Goal: Task Accomplishment & Management: Use online tool/utility

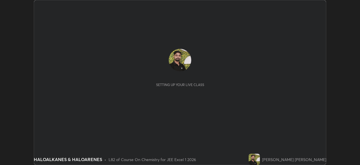
scroll to position [165, 360]
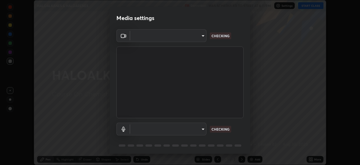
type input "d943c429c6768cc43748b604c9c0ebf3724e607f85506a855244b083f0bc12de"
click at [197, 129] on body "Erase all HALOALKANES & HALOARENES Recording WAS SCHEDULED TO START AT 6:11 PM …" at bounding box center [180, 82] width 360 height 165
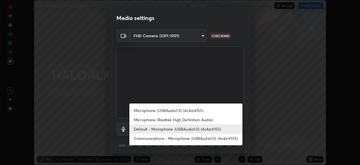
click at [203, 111] on li "Microphone (USBAudio1.0) (4c4a:4155)" at bounding box center [185, 109] width 113 height 9
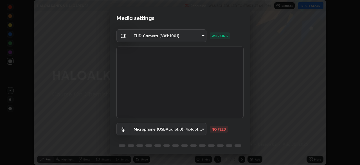
click at [156, 130] on body "Erase all HALOALKANES & HALOARENES Recording WAS SCHEDULED TO START AT 6:11 PM …" at bounding box center [180, 82] width 360 height 165
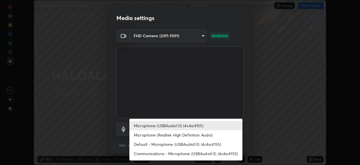
click at [151, 154] on li "Communications - Microphone (USBAudio1.0) (4c4a:4155)" at bounding box center [185, 152] width 113 height 9
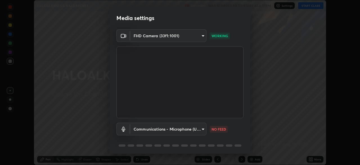
click at [145, 129] on body "Erase all HALOALKANES & HALOARENES Recording WAS SCHEDULED TO START AT 6:11 PM …" at bounding box center [180, 82] width 360 height 165
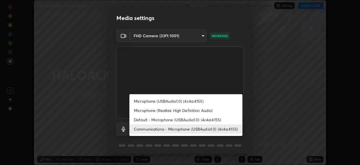
click at [152, 119] on li "Default - Microphone (USBAudio1.0) (4c4a:4155)" at bounding box center [185, 119] width 113 height 9
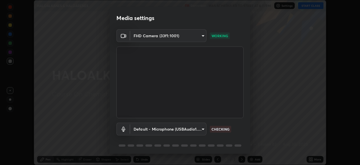
click at [167, 127] on body "Erase all HALOALKANES & HALOARENES Recording WAS SCHEDULED TO START AT 6:11 PM …" at bounding box center [180, 82] width 360 height 165
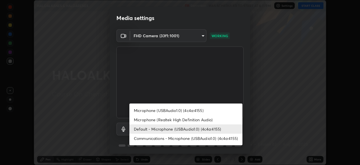
click at [170, 112] on li "Microphone (USBAudio1.0) (4c4a:4155)" at bounding box center [185, 109] width 113 height 9
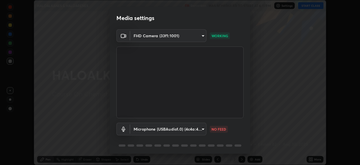
type input "7f2bd4d232e47406e13868a40d9651d2dfc7d875aa40b9d8b7729e2d22168b6d"
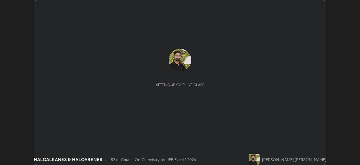
scroll to position [165, 360]
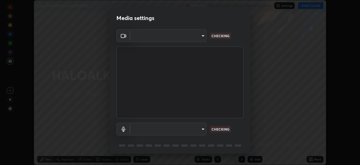
click at [163, 130] on body "Erase all HALOALKANES & HALOARENES Recording WAS SCHEDULED TO START AT 6:11 PM …" at bounding box center [180, 82] width 360 height 165
type input "d943c429c6768cc43748b604c9c0ebf3724e607f85506a855244b083f0bc12de"
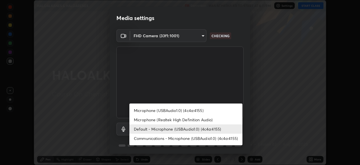
click at [156, 111] on li "Microphone (USBAudio1.0) (4c4a:4155)" at bounding box center [185, 109] width 113 height 9
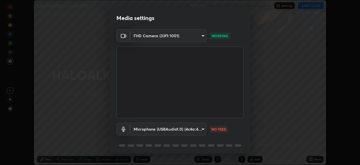
click at [168, 128] on body "Erase all HALOALKANES & HALOARENES Recording WAS SCHEDULED TO START AT 6:11 PM …" at bounding box center [180, 82] width 360 height 165
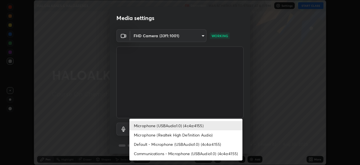
click at [168, 151] on li "Communications - Microphone (USBAudio1.0) (4c4a:4155)" at bounding box center [185, 152] width 113 height 9
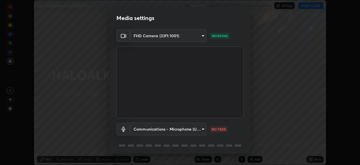
type input "communications"
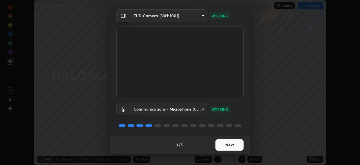
click at [220, 145] on button "Next" at bounding box center [229, 144] width 28 height 11
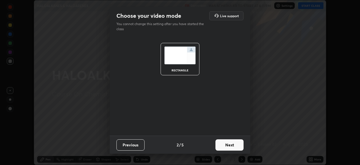
scroll to position [0, 0]
click at [221, 145] on button "Next" at bounding box center [229, 144] width 28 height 11
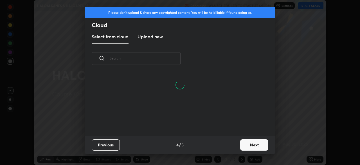
click at [251, 145] on button "Next" at bounding box center [254, 144] width 28 height 11
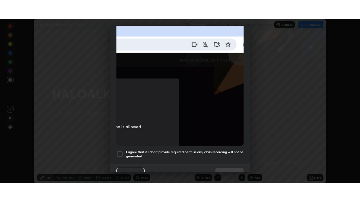
scroll to position [135, 0]
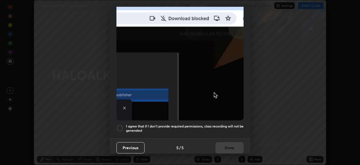
click at [122, 125] on div at bounding box center [119, 128] width 7 height 7
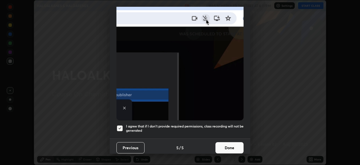
click at [233, 145] on button "Done" at bounding box center [229, 147] width 28 height 11
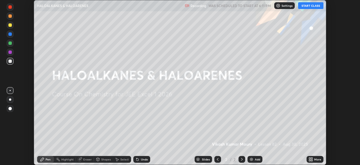
click at [310, 7] on button "START CLASS" at bounding box center [310, 5] width 25 height 7
click at [312, 160] on icon at bounding box center [311, 159] width 1 height 1
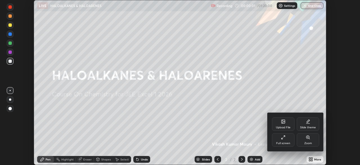
click at [288, 138] on div "Full screen" at bounding box center [283, 139] width 22 height 13
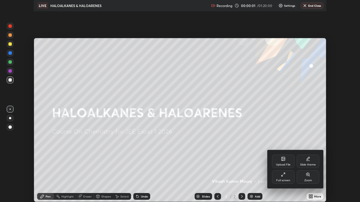
scroll to position [202, 360]
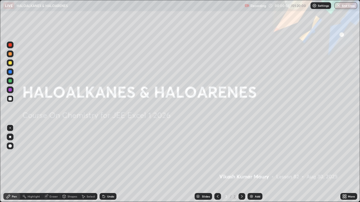
click at [259, 164] on div "Add" at bounding box center [257, 196] width 5 height 3
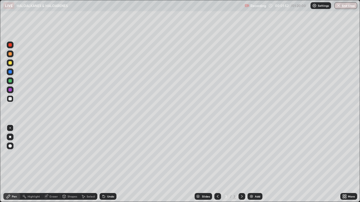
click at [53, 164] on div "Eraser" at bounding box center [53, 196] width 8 height 3
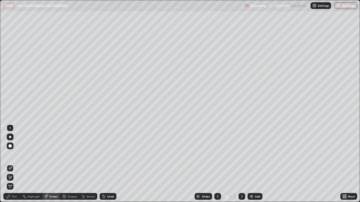
click at [11, 164] on icon at bounding box center [10, 177] width 3 height 3
click at [12, 164] on div "Pen" at bounding box center [11, 196] width 17 height 7
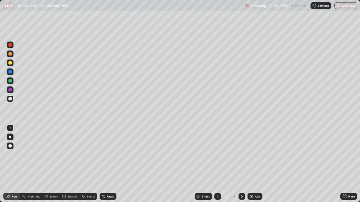
click at [28, 164] on div "Highlight" at bounding box center [34, 196] width 12 height 3
click at [13, 164] on div "Pen" at bounding box center [14, 196] width 5 height 3
click at [33, 164] on div "Highlight" at bounding box center [34, 196] width 12 height 3
click at [49, 164] on div "Eraser" at bounding box center [53, 196] width 8 height 3
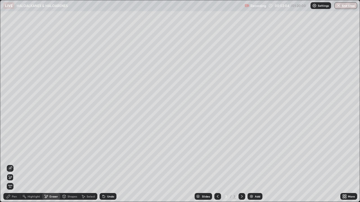
click at [13, 164] on div "Pen" at bounding box center [14, 196] width 5 height 3
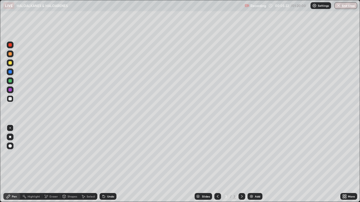
click at [253, 164] on img at bounding box center [251, 197] width 4 height 4
click at [54, 164] on div "Eraser" at bounding box center [53, 196] width 8 height 3
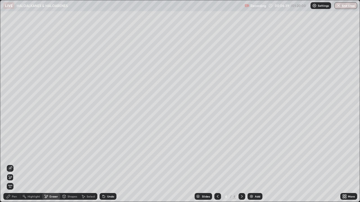
click at [16, 164] on div "Pen" at bounding box center [14, 196] width 5 height 3
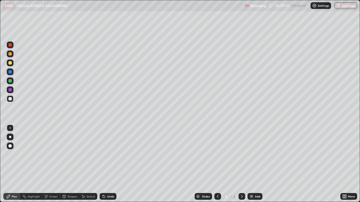
click at [255, 164] on div "Add" at bounding box center [257, 196] width 5 height 3
click at [53, 164] on div "Eraser" at bounding box center [53, 196] width 8 height 3
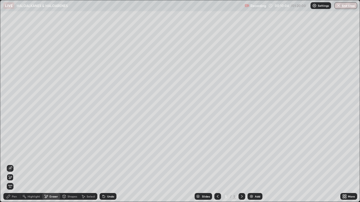
click at [15, 164] on div "Pen" at bounding box center [11, 196] width 17 height 7
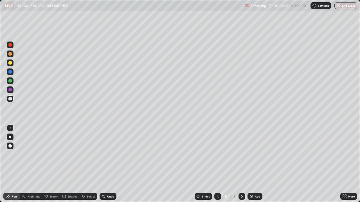
click at [252, 164] on img at bounding box center [251, 197] width 4 height 4
click at [29, 164] on div "Highlight" at bounding box center [31, 196] width 22 height 11
click at [132, 164] on div "Slides 6 / 6 Add" at bounding box center [228, 196] width 224 height 11
click at [7, 164] on icon at bounding box center [8, 197] width 4 height 4
click at [12, 164] on div "Pen" at bounding box center [11, 196] width 17 height 7
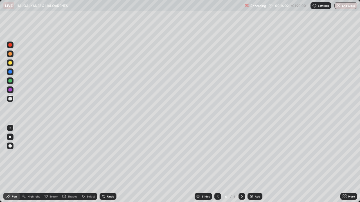
click at [54, 164] on div "Eraser" at bounding box center [53, 196] width 8 height 3
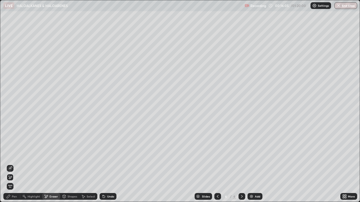
click at [14, 164] on div "Pen" at bounding box center [14, 196] width 5 height 3
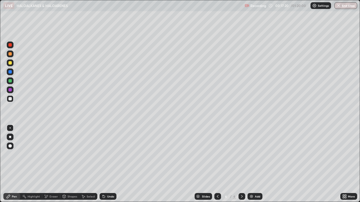
click at [253, 164] on div "Add" at bounding box center [254, 196] width 15 height 7
click at [51, 164] on div "Eraser" at bounding box center [53, 196] width 8 height 3
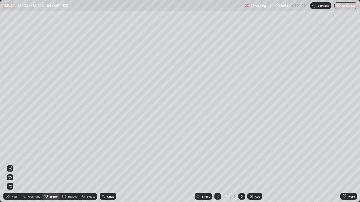
click at [14, 164] on div "Pen" at bounding box center [14, 196] width 5 height 3
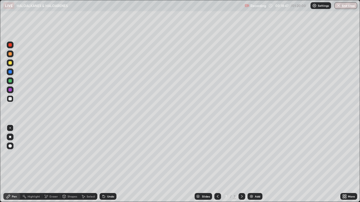
click at [51, 164] on div "Eraser" at bounding box center [53, 196] width 8 height 3
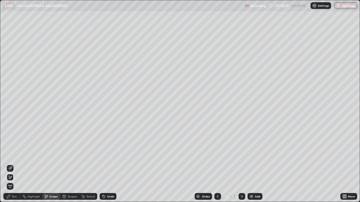
click at [10, 164] on icon at bounding box center [8, 197] width 4 height 4
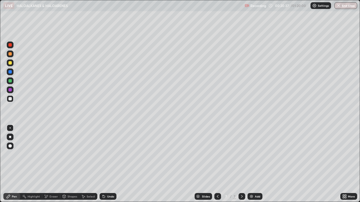
click at [54, 164] on div "Eraser" at bounding box center [53, 196] width 8 height 3
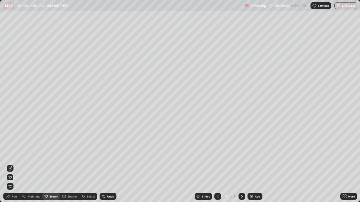
click at [22, 164] on circle at bounding box center [22, 196] width 1 height 1
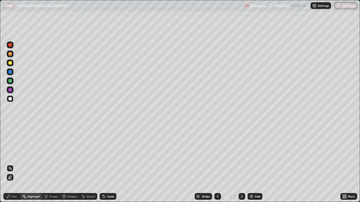
click at [15, 164] on div "Pen" at bounding box center [11, 196] width 17 height 7
click at [258, 164] on div "Add" at bounding box center [257, 196] width 5 height 3
click at [257, 164] on div "Add" at bounding box center [257, 196] width 5 height 3
click at [52, 164] on div "Eraser" at bounding box center [53, 196] width 8 height 3
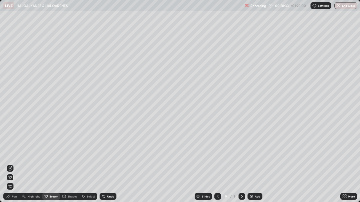
click at [11, 164] on div "Pen" at bounding box center [11, 196] width 17 height 7
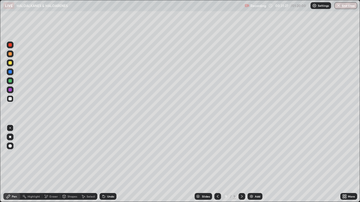
click at [344, 8] on button "End Class" at bounding box center [345, 5] width 23 height 7
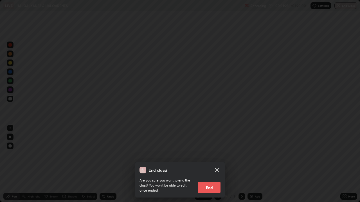
click at [212, 164] on button "End" at bounding box center [209, 187] width 22 height 11
